Goal: Task Accomplishment & Management: Manage account settings

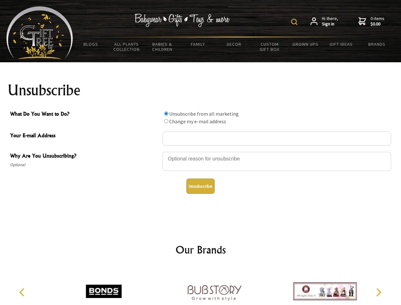
click at [295, 22] on img at bounding box center [294, 22] width 6 height 6
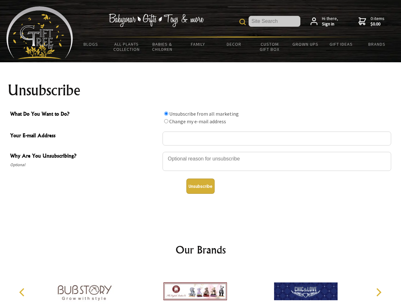
click at [200, 151] on div at bounding box center [276, 162] width 228 height 22
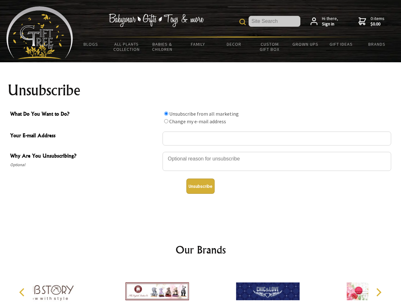
click at [166, 113] on input "What Do You Want to Do?" at bounding box center [166, 113] width 4 height 4
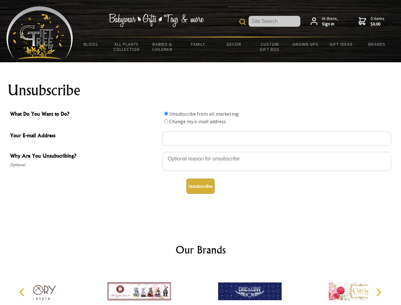
click at [166, 121] on input "What Do You Want to Do?" at bounding box center [166, 121] width 4 height 4
radio input "true"
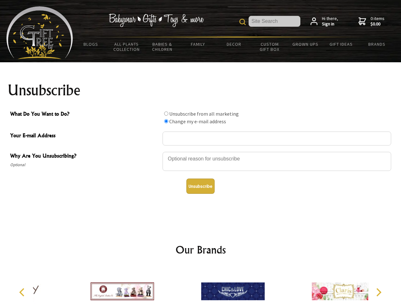
click at [200, 186] on button "Unsubscribe" at bounding box center [200, 185] width 28 height 15
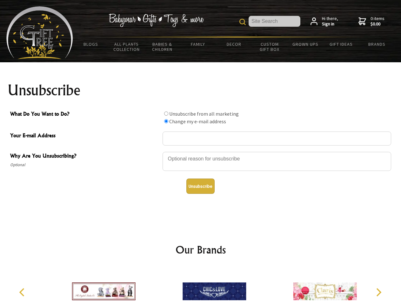
click at [200, 286] on img at bounding box center [213, 291] width 63 height 48
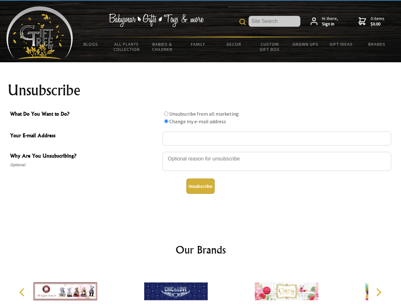
click at [23, 292] on icon "Previous" at bounding box center [22, 292] width 8 height 8
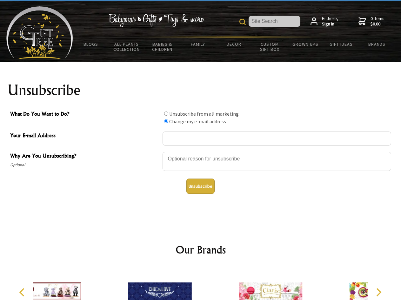
click at [378, 292] on icon "Next" at bounding box center [378, 292] width 8 height 8
